Goal: Task Accomplishment & Management: Manage account settings

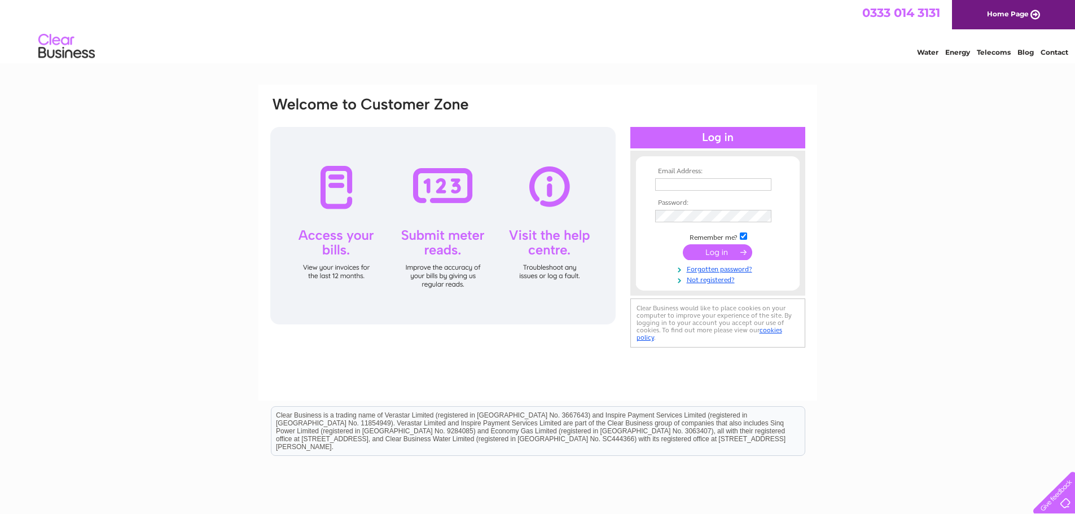
click at [734, 187] on input "text" at bounding box center [713, 184] width 116 height 12
type input "Paul@collectivehairdressing.uk"
click at [719, 249] on input "submit" at bounding box center [717, 254] width 69 height 16
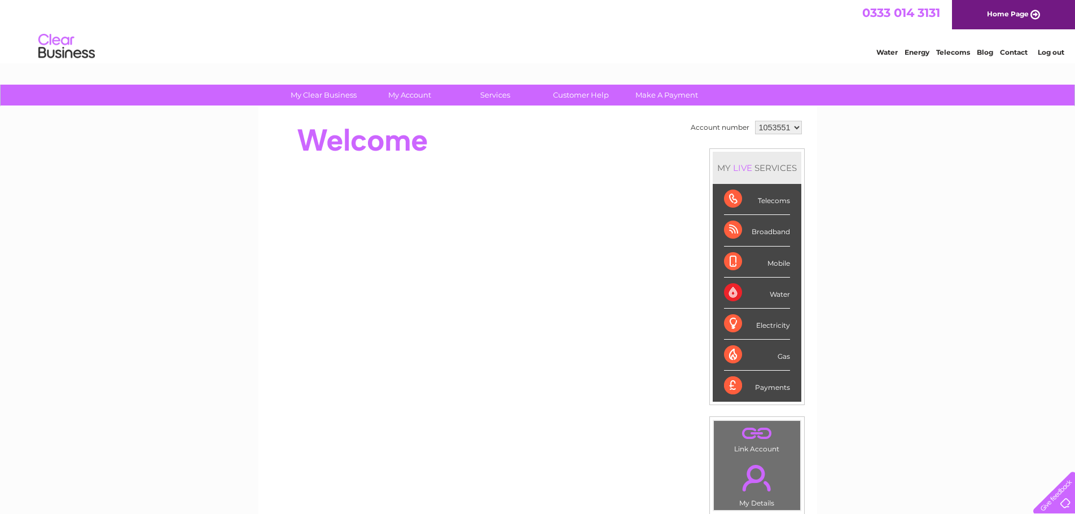
click at [1011, 47] on li "Contact" at bounding box center [1014, 50] width 28 height 11
click at [1008, 50] on link "Contact" at bounding box center [1014, 52] width 28 height 8
